Goal: Transaction & Acquisition: Purchase product/service

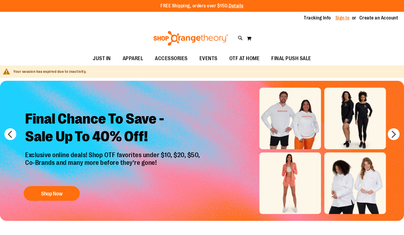
click at [343, 17] on link "Sign In" at bounding box center [342, 18] width 14 height 6
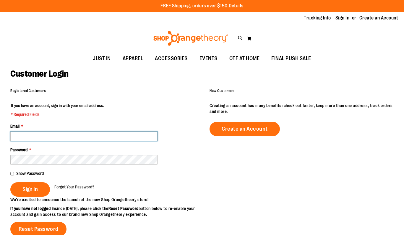
type input "**********"
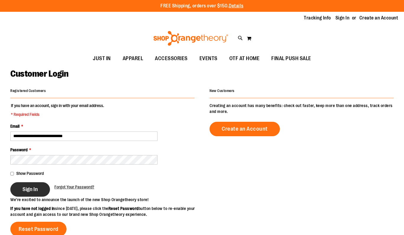
click at [30, 189] on span "Sign In" at bounding box center [29, 189] width 15 height 6
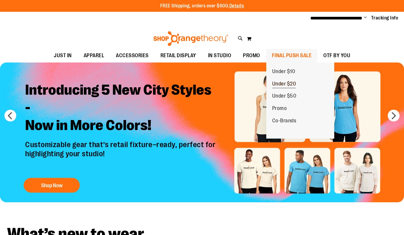
click at [281, 82] on span "Under $20" at bounding box center [284, 84] width 24 height 7
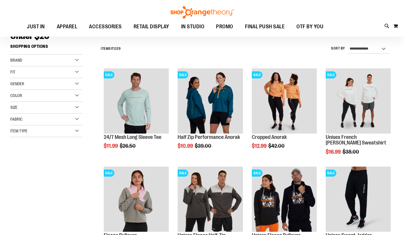
scroll to position [51, 0]
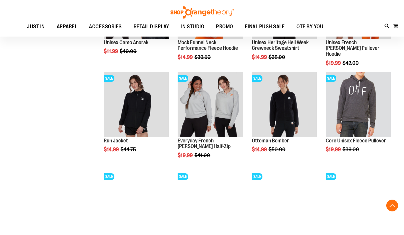
scroll to position [440, 0]
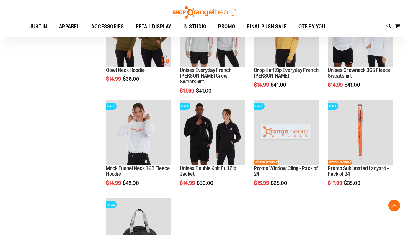
scroll to position [629, 0]
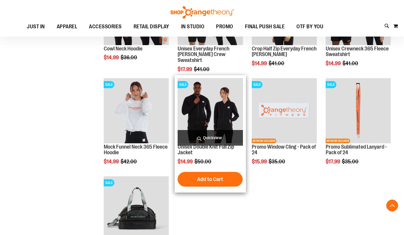
click at [208, 137] on span "Quickview" at bounding box center [209, 138] width 65 height 16
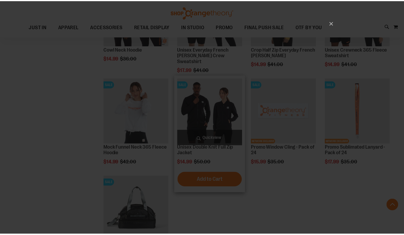
scroll to position [0, 0]
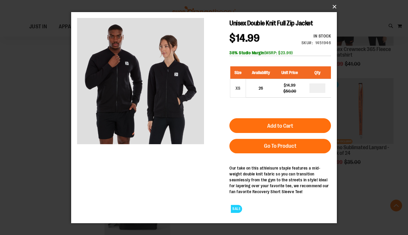
click at [334, 6] on button "×" at bounding box center [206, 6] width 266 height 13
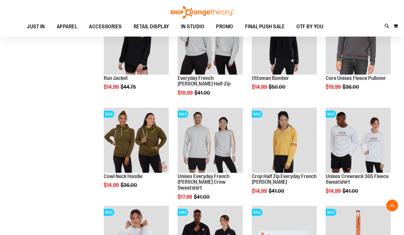
scroll to position [491, 0]
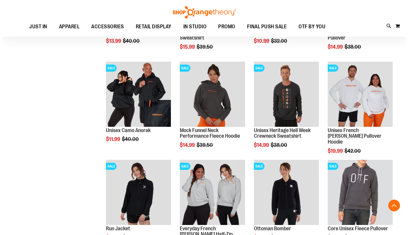
scroll to position [345, 0]
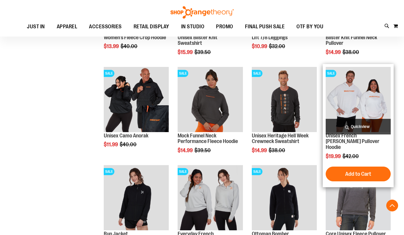
click at [345, 125] on span "Quickview" at bounding box center [357, 127] width 65 height 16
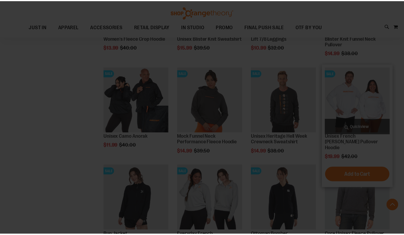
scroll to position [0, 0]
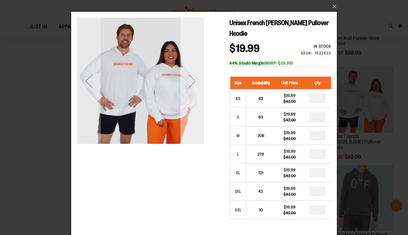
click at [192, 82] on div "Next" at bounding box center [192, 81] width 24 height 24
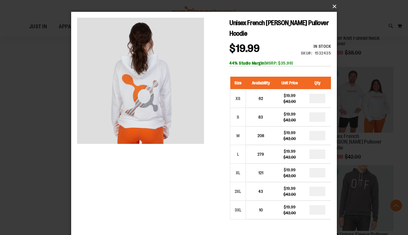
click at [333, 5] on button "×" at bounding box center [206, 6] width 266 height 13
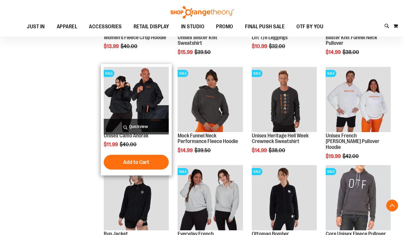
click at [147, 97] on img "product" at bounding box center [136, 99] width 65 height 65
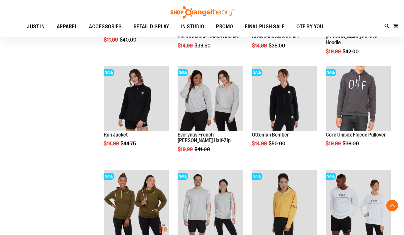
scroll to position [172, 0]
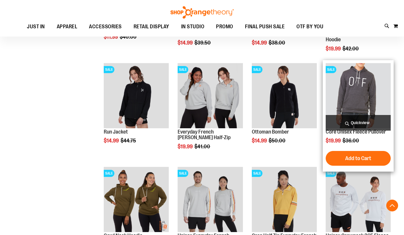
click at [357, 96] on img "product" at bounding box center [357, 95] width 65 height 65
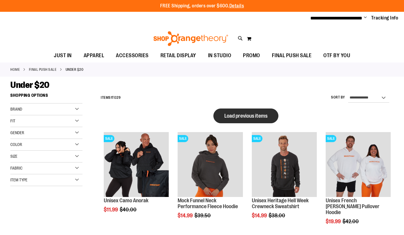
click at [238, 116] on span "Load previous items" at bounding box center [245, 116] width 43 height 6
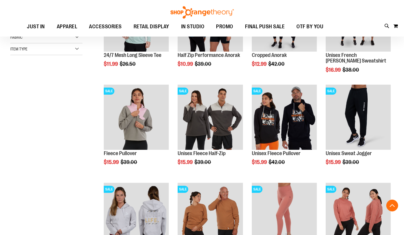
scroll to position [129, 0]
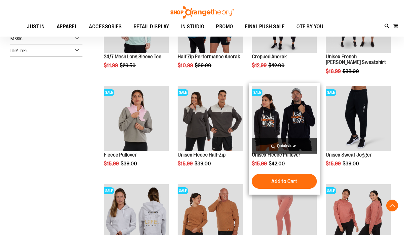
click at [287, 125] on img "product" at bounding box center [284, 118] width 65 height 65
click at [280, 146] on span "Quickview" at bounding box center [284, 146] width 65 height 16
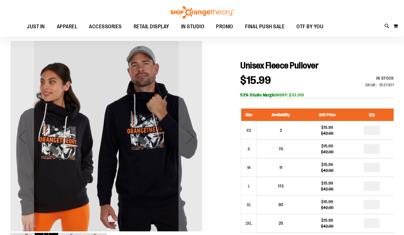
scroll to position [42, 0]
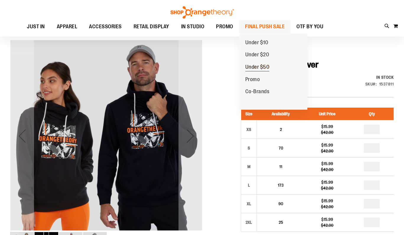
click at [255, 66] on span "Under $50" at bounding box center [257, 67] width 24 height 7
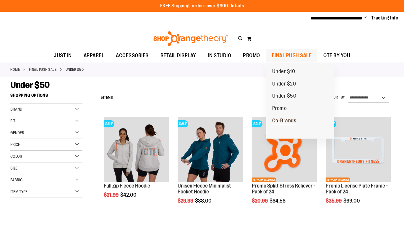
click at [283, 119] on span "Co-Brands" at bounding box center [284, 121] width 24 height 7
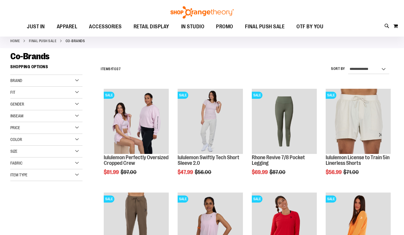
scroll to position [50, 0]
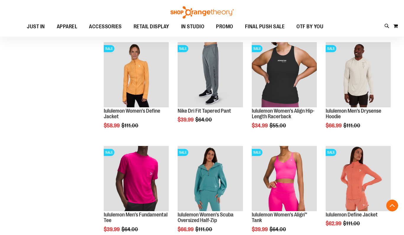
scroll to position [403, 0]
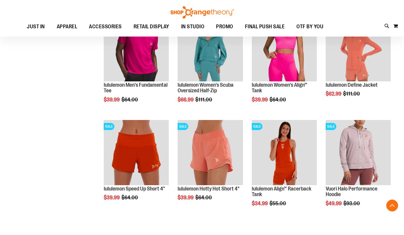
scroll to position [536, 0]
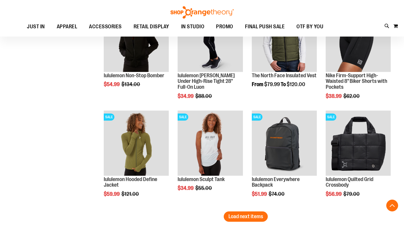
scroll to position [858, 0]
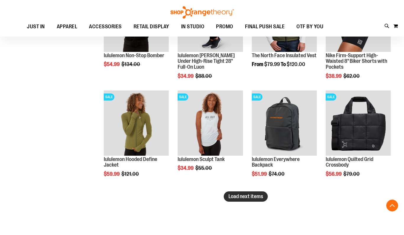
click at [255, 198] on span "Load next items" at bounding box center [245, 197] width 35 height 6
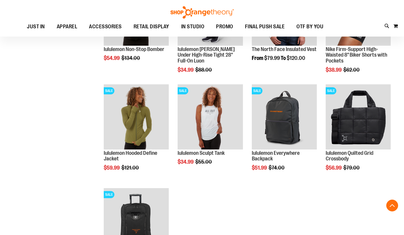
scroll to position [805, 0]
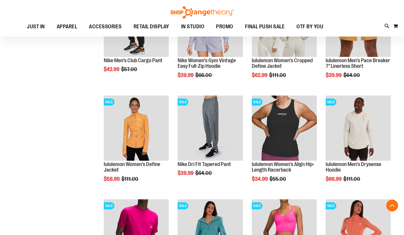
scroll to position [317, 0]
